Goal: Task Accomplishment & Management: Use online tool/utility

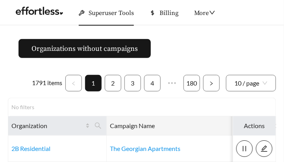
click at [260, 126] on icon "search" at bounding box center [263, 126] width 6 height 6
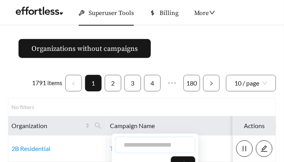
click at [155, 147] on input "text" at bounding box center [155, 145] width 80 height 17
type input "****"
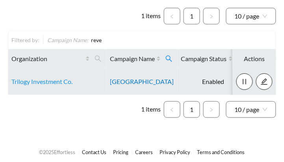
scroll to position [71, 0]
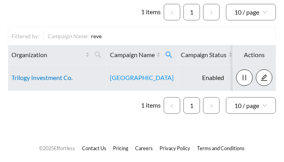
click at [33, 78] on link "Trilogy Investment Co." at bounding box center [41, 77] width 61 height 7
click at [141, 75] on link "[GEOGRAPHIC_DATA]" at bounding box center [142, 77] width 64 height 7
click at [134, 80] on link "[GEOGRAPHIC_DATA]" at bounding box center [142, 77] width 64 height 7
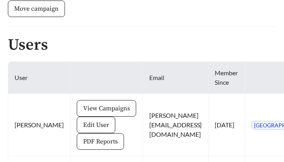
scroll to position [480, 0]
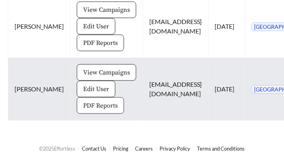
click at [83, 104] on span "PDF Reports" at bounding box center [100, 105] width 35 height 9
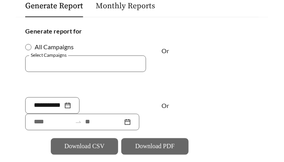
scroll to position [101, 0]
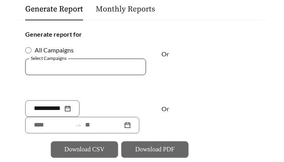
click at [56, 65] on div at bounding box center [80, 66] width 103 height 11
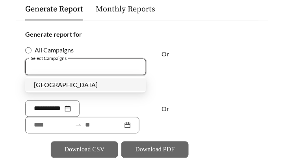
click at [57, 89] on div "[GEOGRAPHIC_DATA]" at bounding box center [85, 84] width 121 height 13
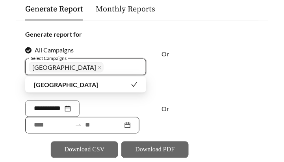
click at [53, 126] on input at bounding box center [53, 125] width 38 height 9
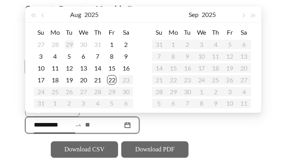
type input "**********"
click at [43, 12] on button "button" at bounding box center [44, 15] width 10 height 16
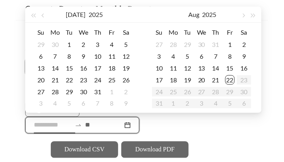
type input "**********"
click at [80, 82] on div "23" at bounding box center [83, 79] width 9 height 9
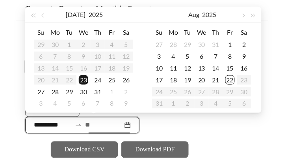
type input "**********"
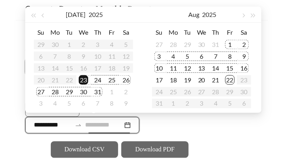
type input "**********"
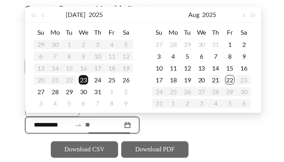
type input "**********"
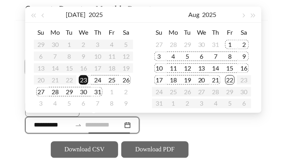
click at [219, 82] on div "21" at bounding box center [215, 79] width 9 height 9
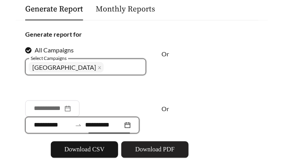
click at [149, 148] on span "Download PDF" at bounding box center [155, 149] width 39 height 9
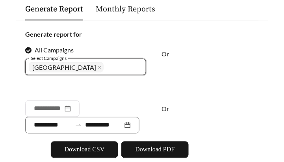
scroll to position [480, 0]
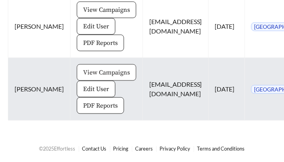
click at [86, 75] on span "View Campaigns" at bounding box center [106, 72] width 47 height 9
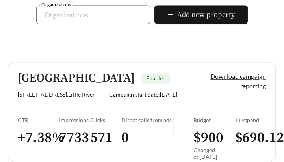
scroll to position [212, 0]
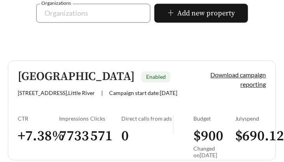
click at [65, 111] on link "Reve Park Ridge Enabled 300 Champions Blvd , Little River | Campaign start date…" at bounding box center [142, 110] width 268 height 100
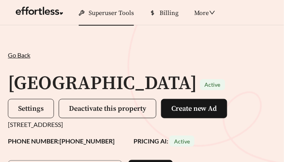
click at [30, 105] on span "Settings" at bounding box center [31, 108] width 26 height 9
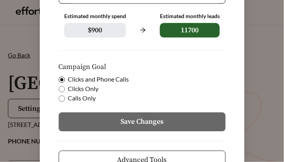
scroll to position [287, 0]
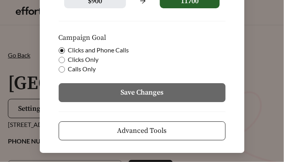
click at [132, 135] on span "Advanced Tools" at bounding box center [142, 130] width 50 height 11
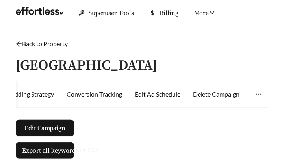
click at [171, 93] on div "Edit Ad Schedule" at bounding box center [158, 93] width 46 height 9
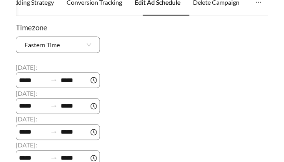
scroll to position [86, 0]
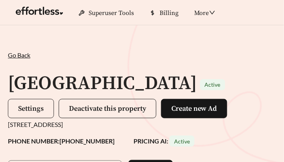
click at [15, 110] on button "Settings" at bounding box center [31, 108] width 46 height 19
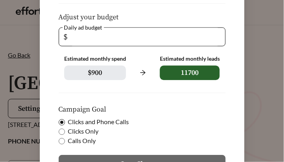
scroll to position [287, 0]
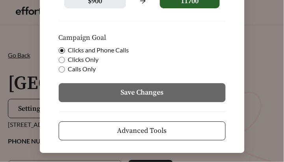
click at [156, 121] on button "Advanced Tools" at bounding box center [142, 130] width 167 height 19
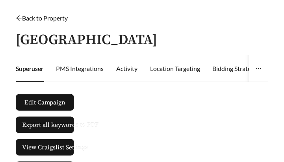
scroll to position [27, 0]
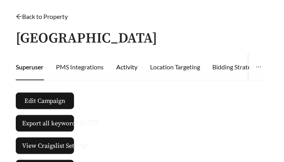
click at [128, 66] on div "Activity" at bounding box center [126, 66] width 21 height 9
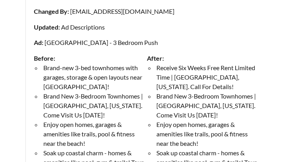
scroll to position [1112, 0]
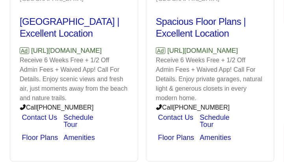
scroll to position [777, 0]
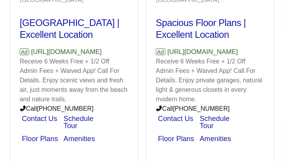
drag, startPoint x: 127, startPoint y: 48, endPoint x: 32, endPoint y: 48, distance: 94.9
click at [32, 48] on p "Ad https://www.reveparkridge.com" at bounding box center [74, 52] width 109 height 10
copy p "[URL][DOMAIN_NAME]"
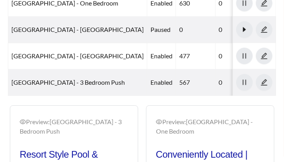
scroll to position [641, 0]
